Goal: Navigation & Orientation: Find specific page/section

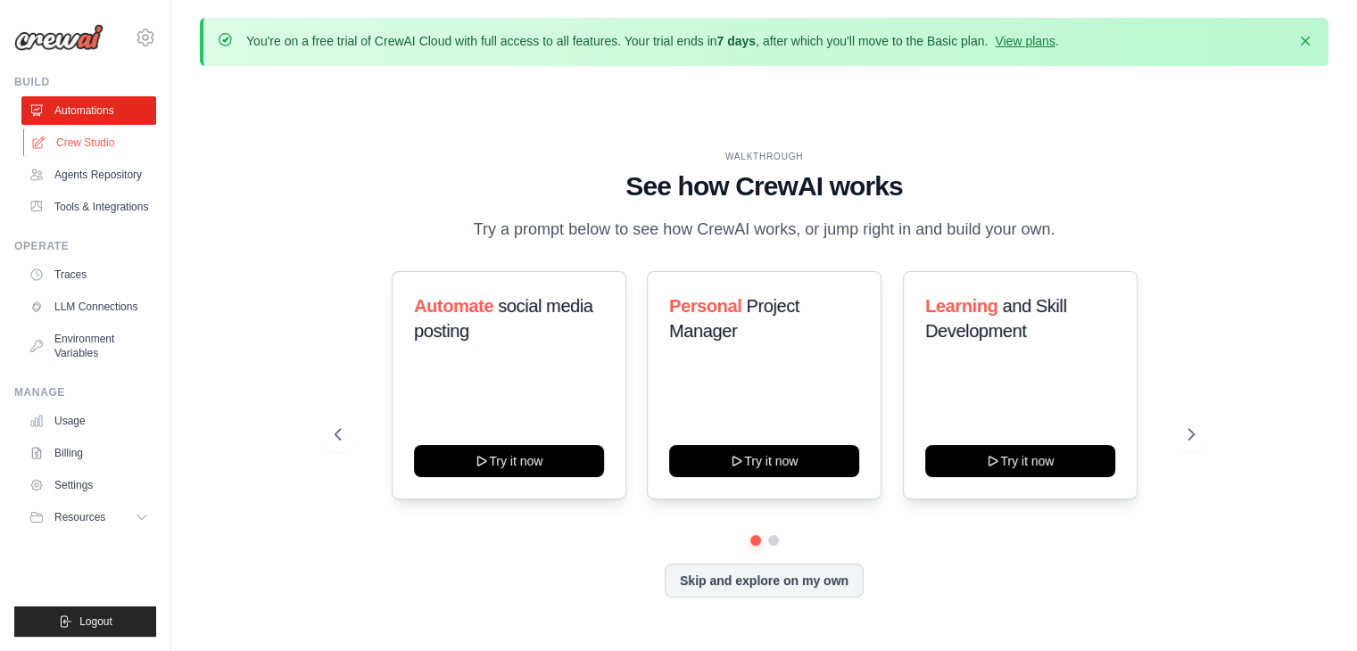
click at [110, 157] on link "Crew Studio" at bounding box center [90, 142] width 135 height 29
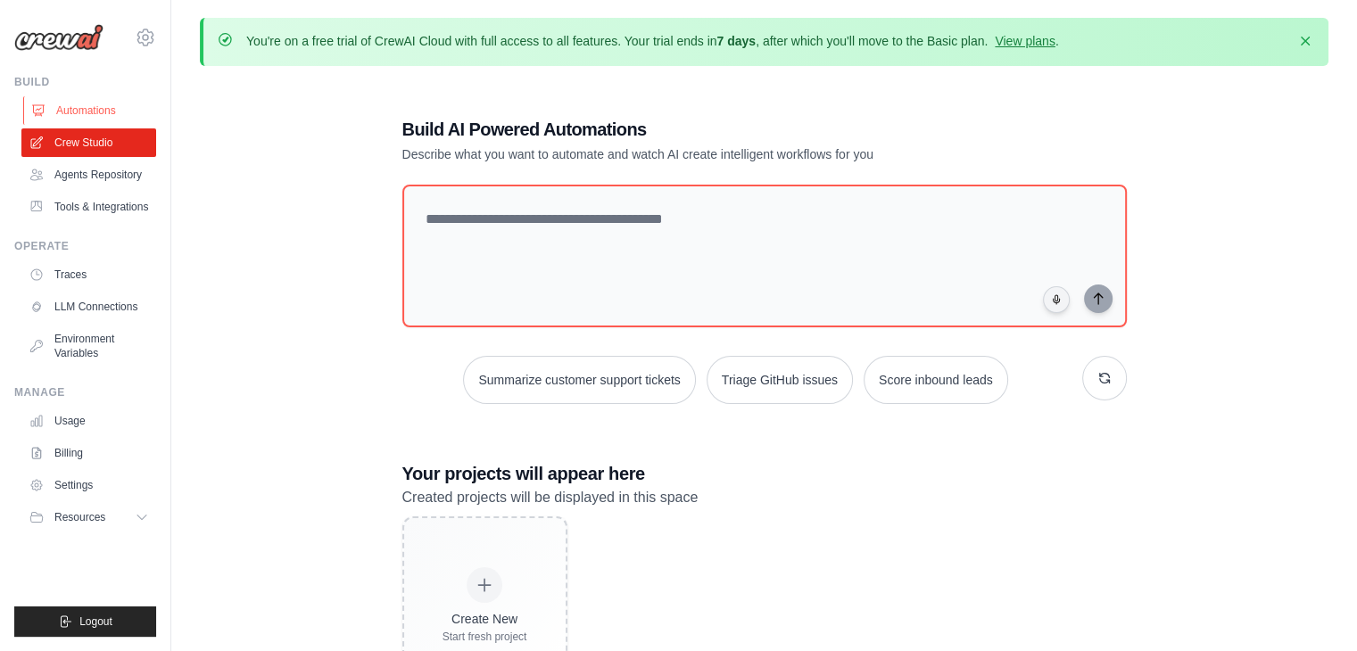
click at [100, 125] on link "Automations" at bounding box center [90, 110] width 135 height 29
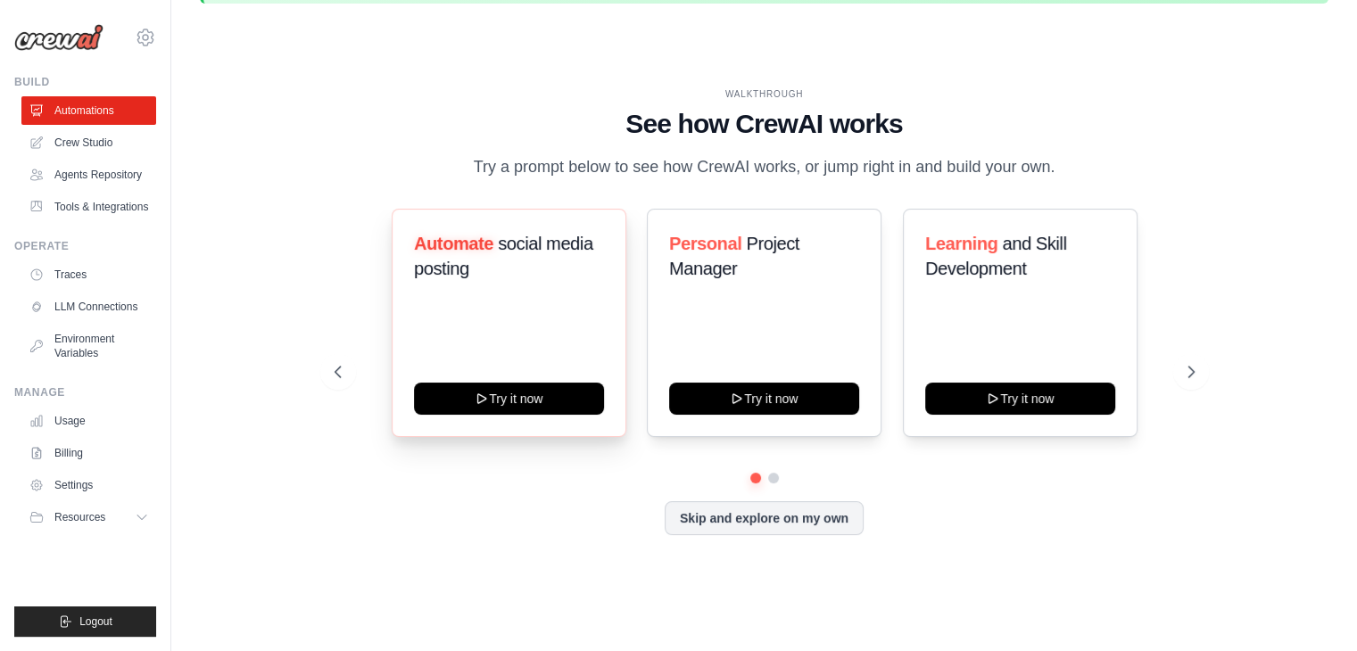
scroll to position [68, 0]
drag, startPoint x: 501, startPoint y: 454, endPoint x: 1199, endPoint y: 372, distance: 702.4
click at [1199, 372] on div "WALKTHROUGH See how CrewAI works Try a prompt below to see how CrewAI works, or…" at bounding box center [764, 325] width 903 height 476
click at [1191, 390] on button at bounding box center [1191, 372] width 36 height 36
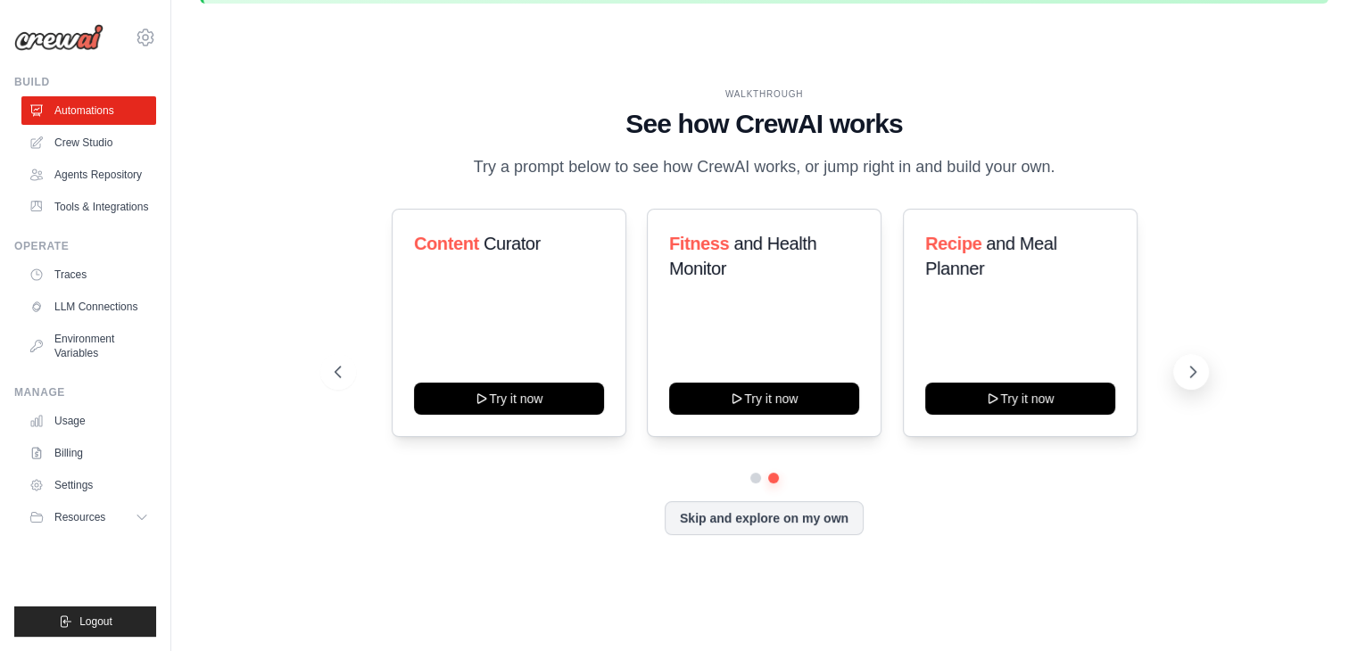
scroll to position [0, 0]
